Goal: Information Seeking & Learning: Understand process/instructions

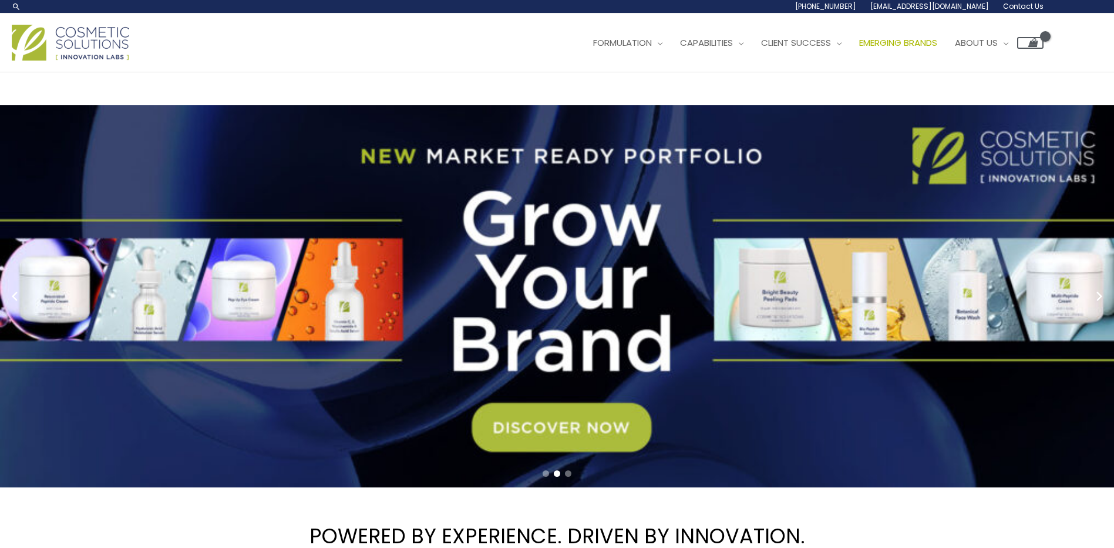
click at [859, 49] on span "Emerging Brands" at bounding box center [898, 42] width 78 height 12
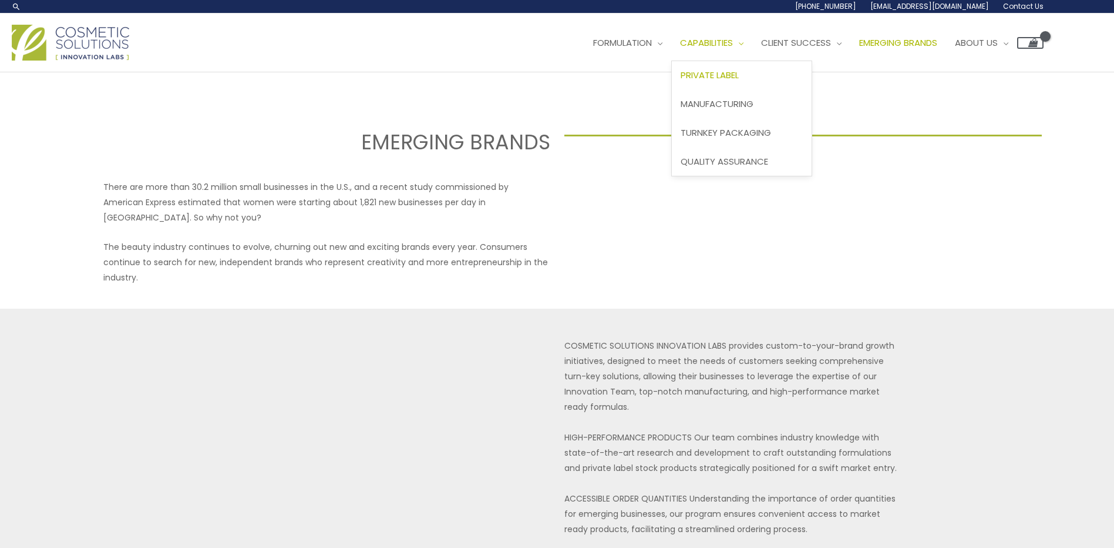
click at [681, 81] on span "Private Label" at bounding box center [710, 75] width 58 height 12
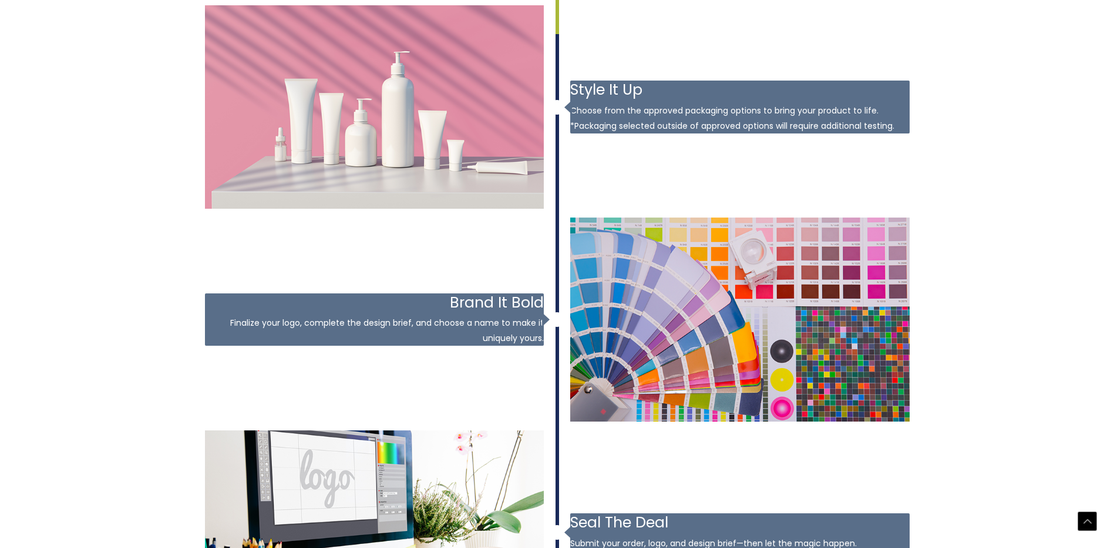
scroll to position [1620, 0]
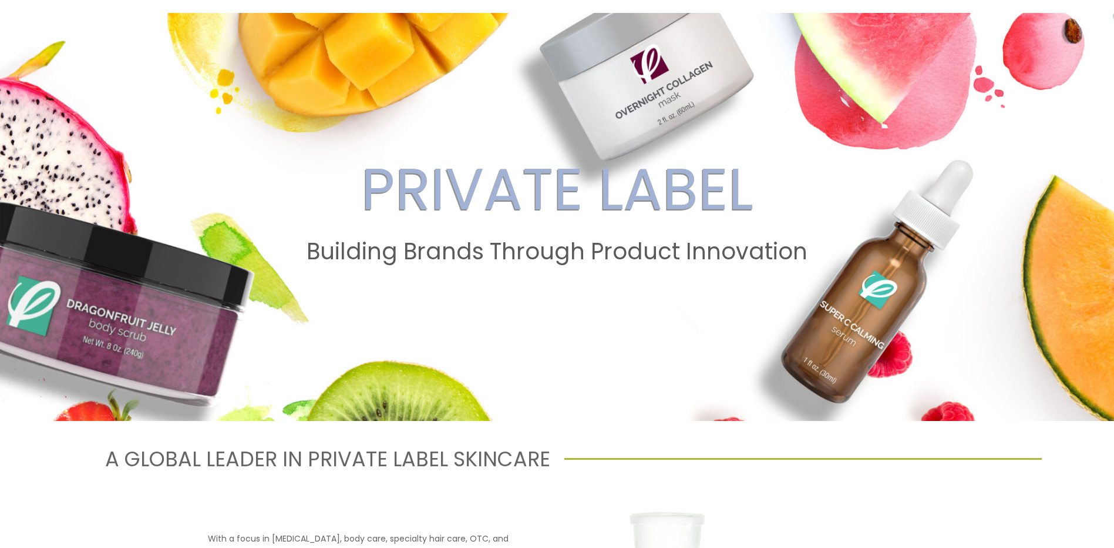
scroll to position [0, 0]
